Goal: Information Seeking & Learning: Learn about a topic

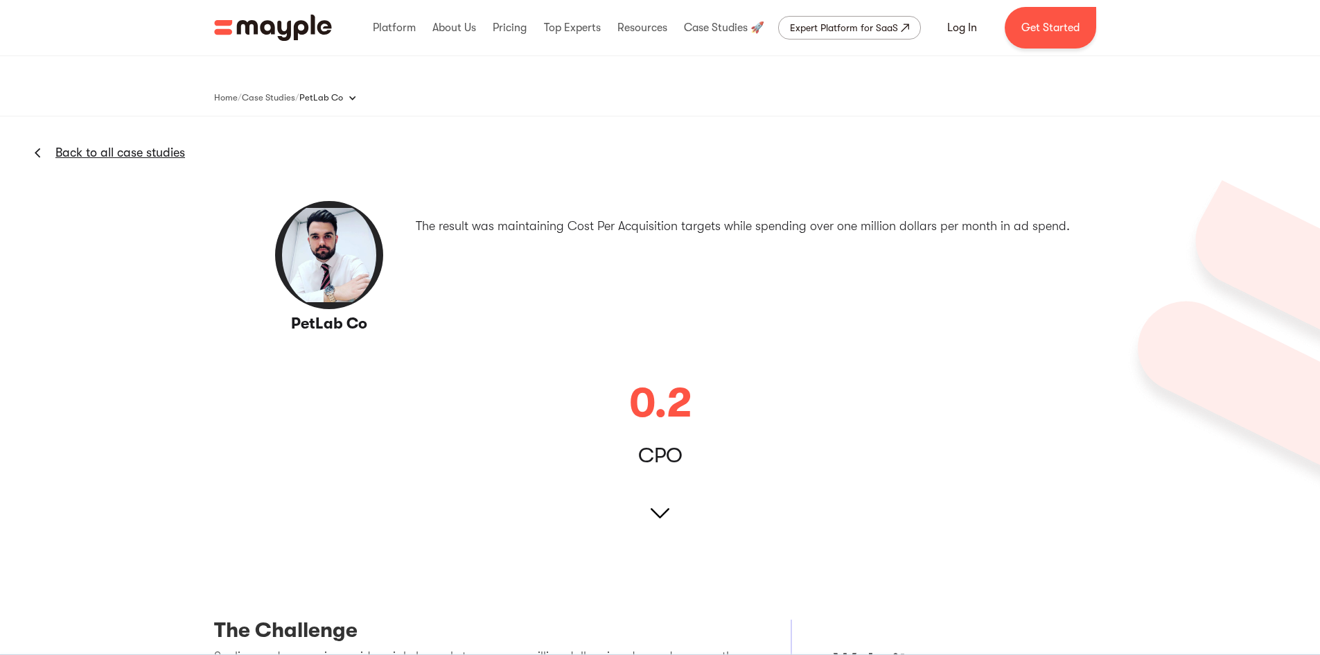
click at [665, 507] on img at bounding box center [660, 513] width 19 height 19
click at [656, 514] on img at bounding box center [660, 513] width 19 height 19
click at [294, 96] on div "Case Studies" at bounding box center [268, 97] width 53 height 17
click at [288, 89] on div "Case Studies" at bounding box center [268, 97] width 53 height 17
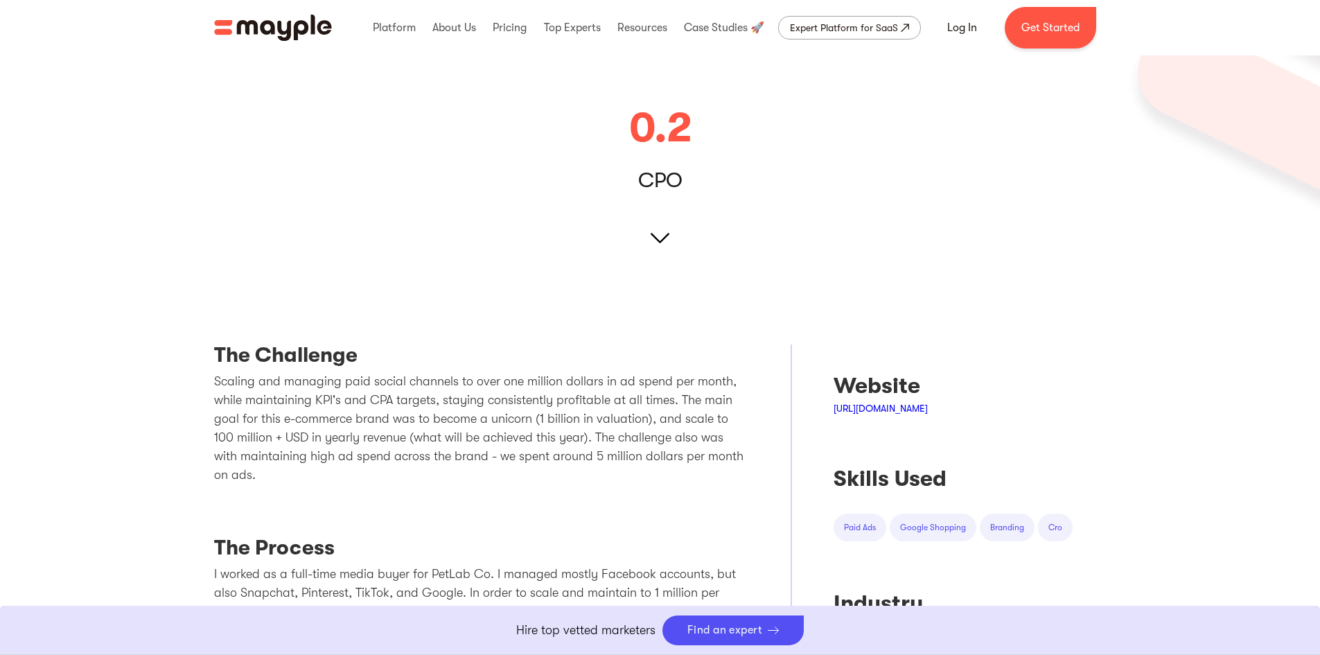
scroll to position [416, 0]
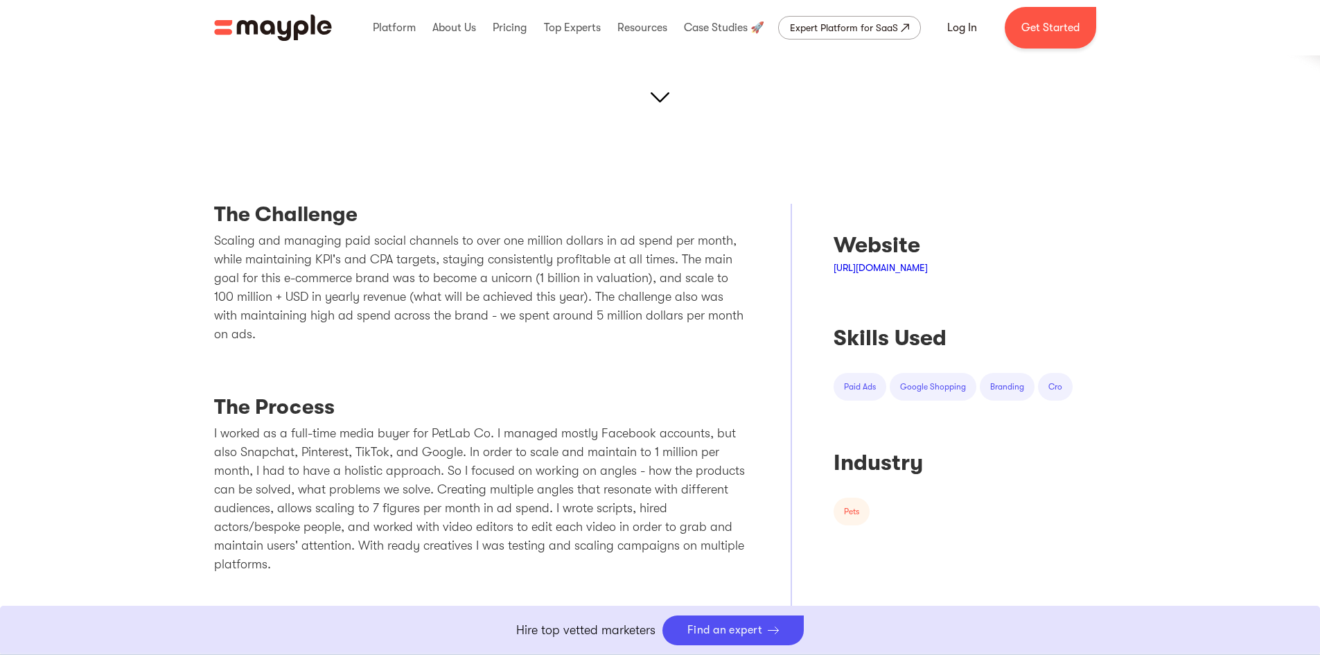
click at [303, 242] on p "Scaling and managing paid social channels to over one million dollars in ad spe…" at bounding box center [482, 287] width 536 height 112
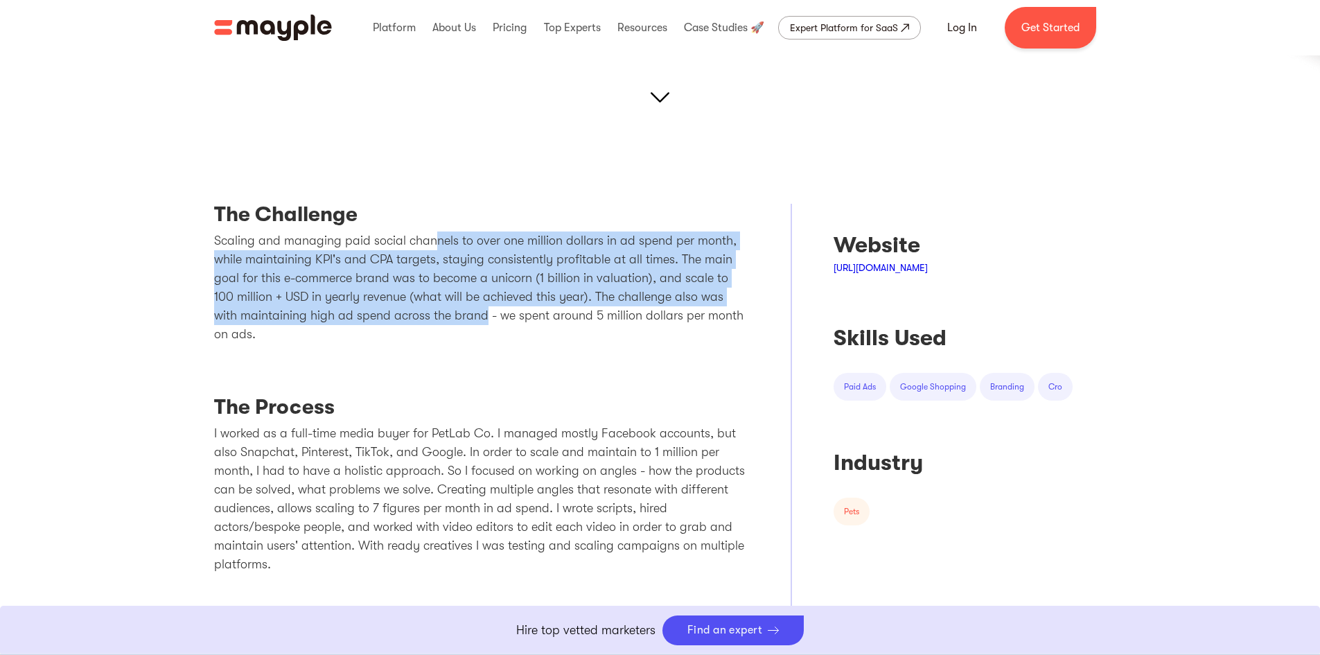
drag, startPoint x: 432, startPoint y: 234, endPoint x: 458, endPoint y: 307, distance: 78.0
click at [458, 307] on p "Scaling and managing paid social channels to over one million dollars in ad spe…" at bounding box center [482, 287] width 536 height 112
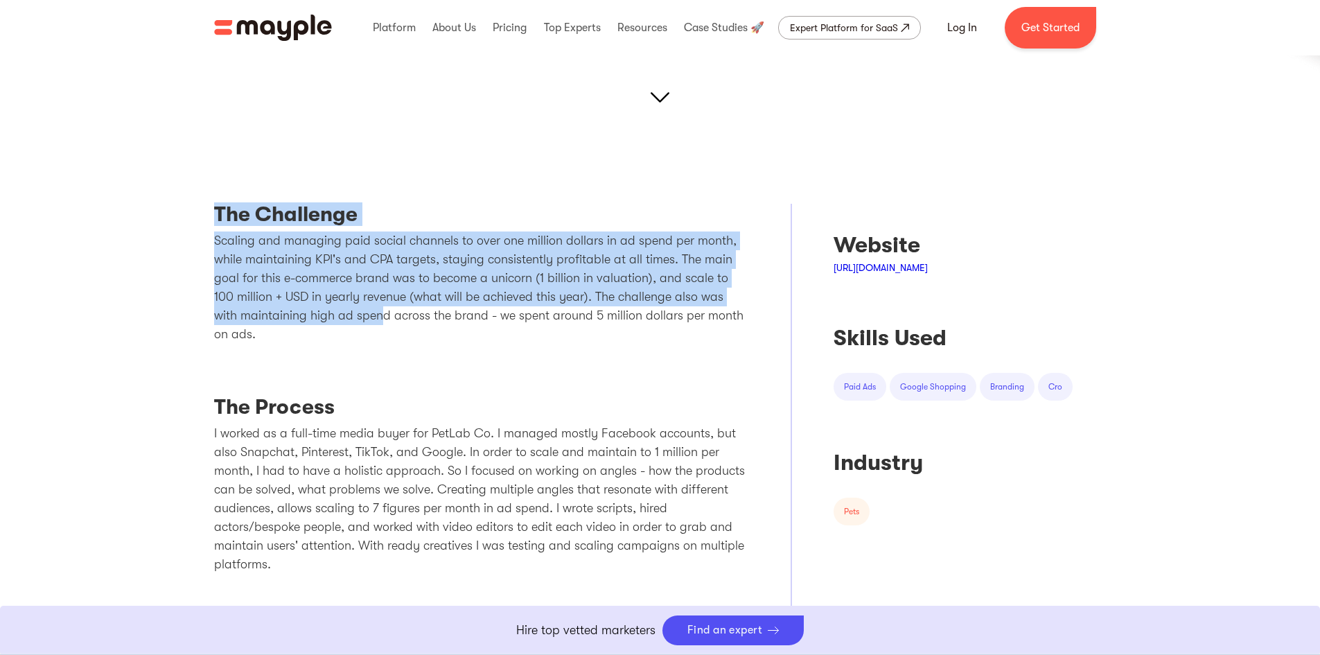
drag, startPoint x: 314, startPoint y: 290, endPoint x: 357, endPoint y: 322, distance: 53.5
click at [357, 322] on p "Scaling and managing paid social channels to over one million dollars in ad spe…" at bounding box center [482, 287] width 536 height 112
drag, startPoint x: 357, startPoint y: 348, endPoint x: 196, endPoint y: 225, distance: 202.2
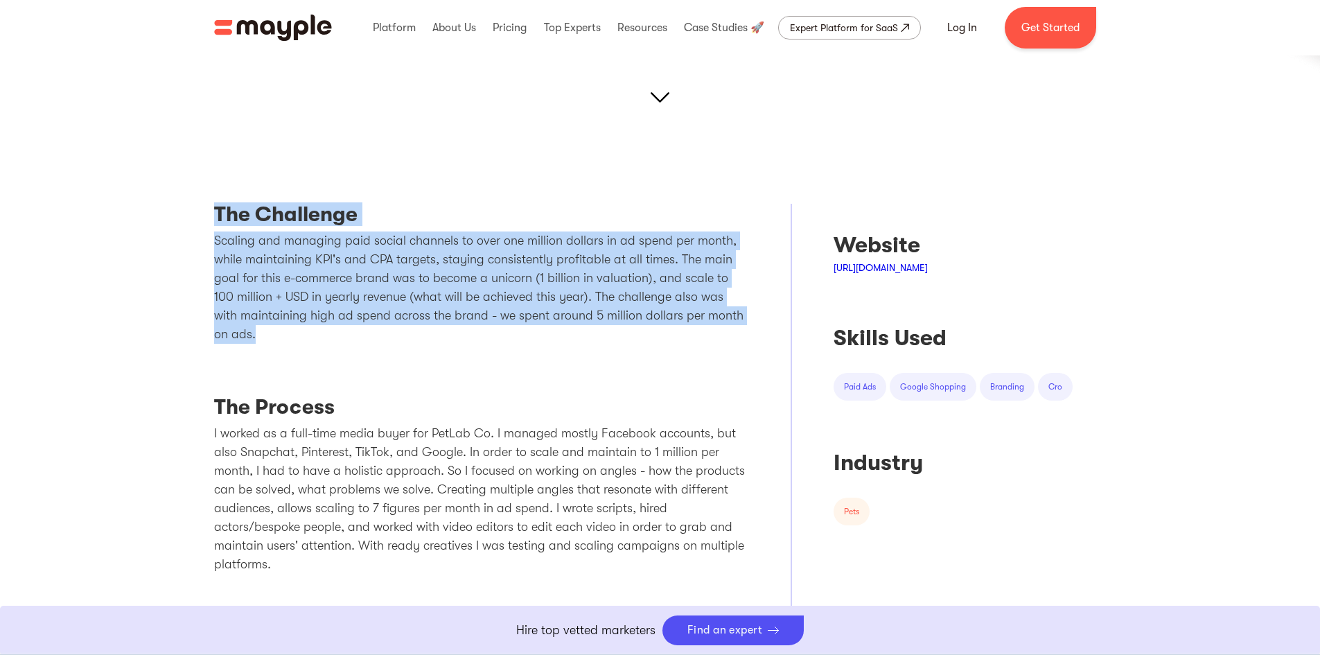
drag, startPoint x: 195, startPoint y: 226, endPoint x: 373, endPoint y: 418, distance: 261.8
click at [373, 418] on h3 "The Process" at bounding box center [482, 410] width 536 height 28
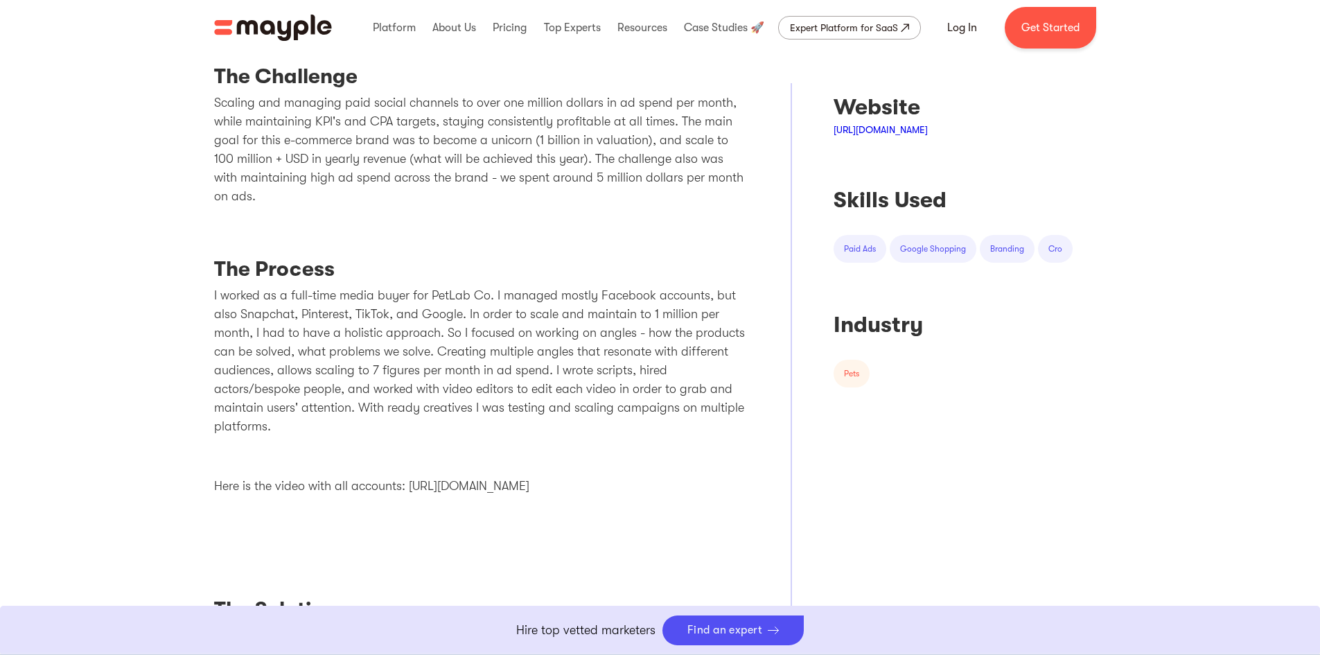
scroll to position [554, 0]
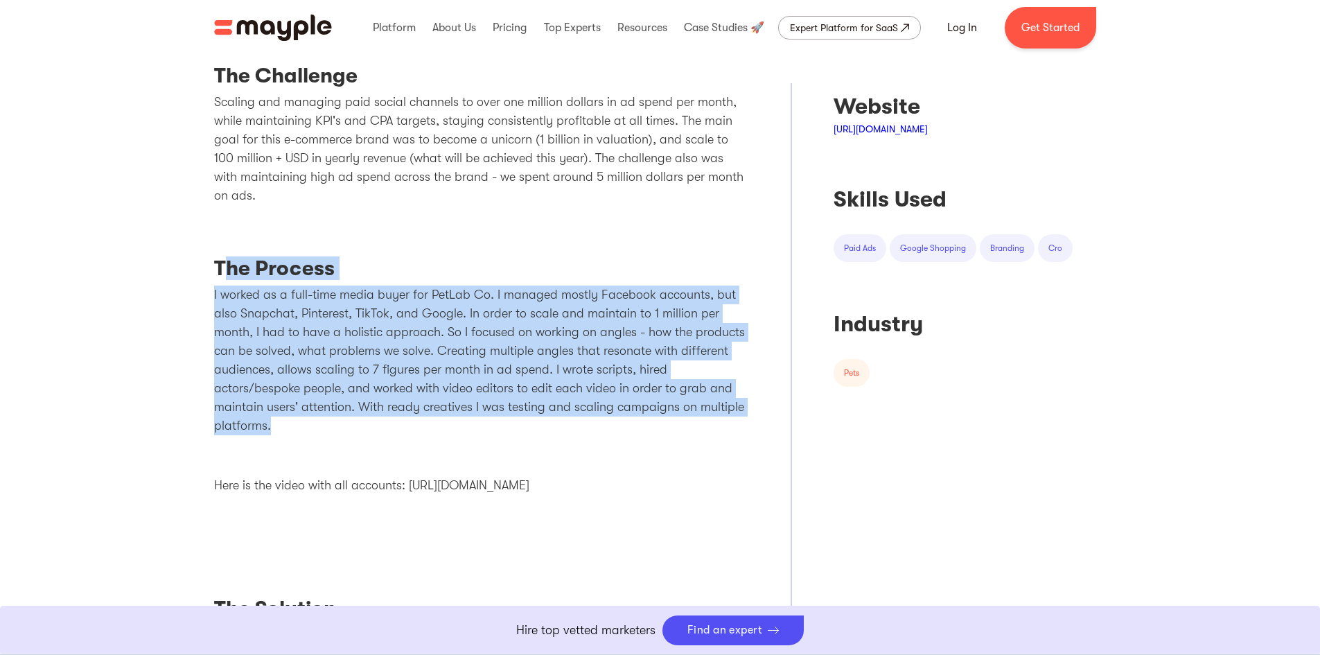
drag, startPoint x: 496, startPoint y: 429, endPoint x: 222, endPoint y: 231, distance: 337.9
click at [222, 231] on div "The Challenge Scaling and managing paid social channels to over one million dol…" at bounding box center [482, 371] width 536 height 612
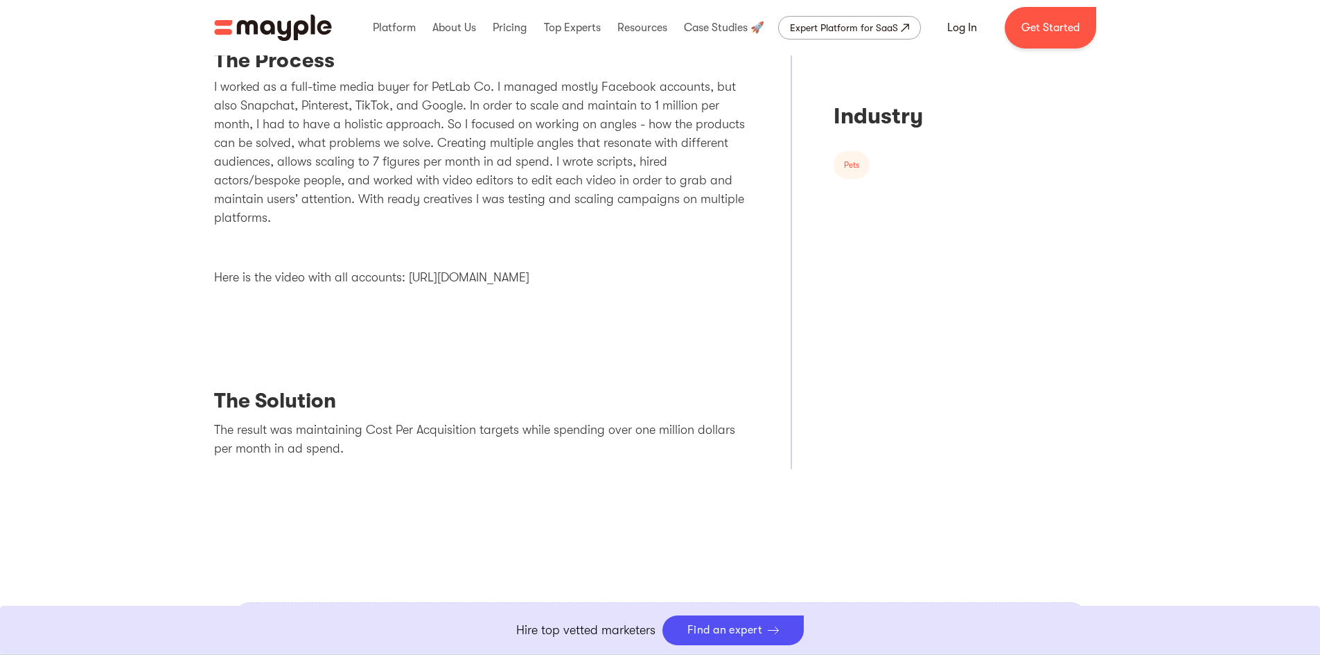
click at [319, 450] on p "The result was maintaining Cost Per Acquisition targets while spending over one…" at bounding box center [482, 439] width 536 height 37
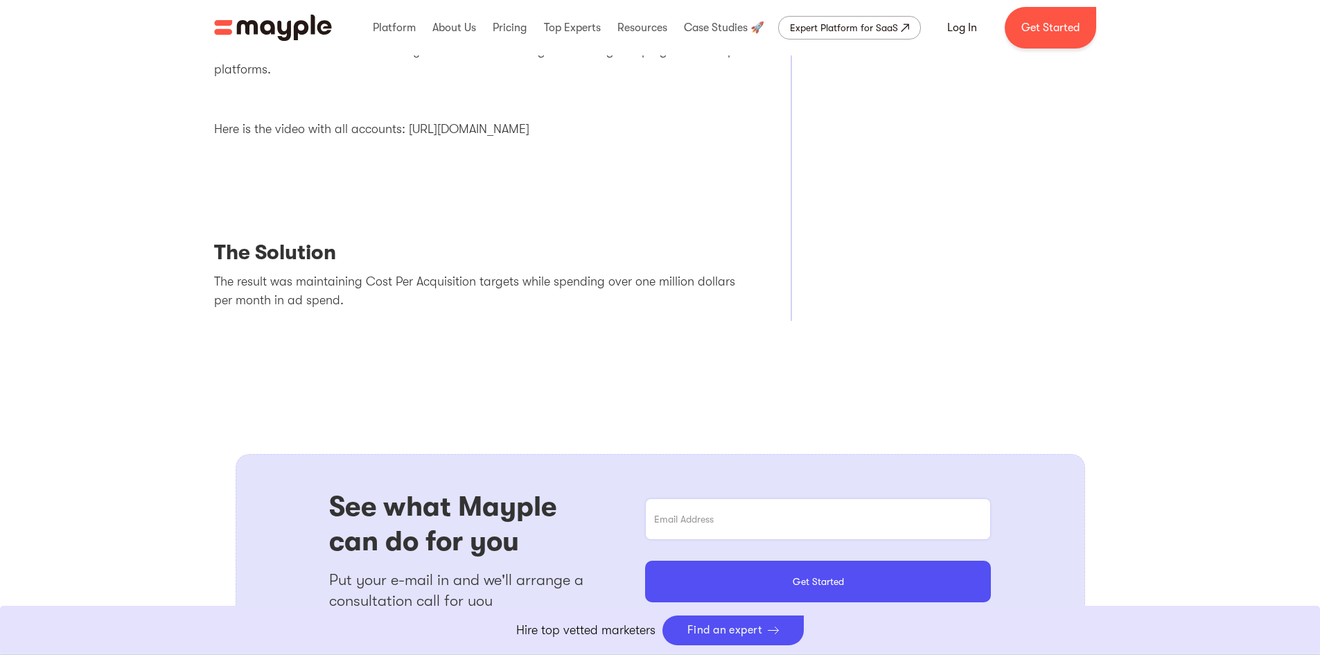
scroll to position [970, 0]
